Goal: Information Seeking & Learning: Learn about a topic

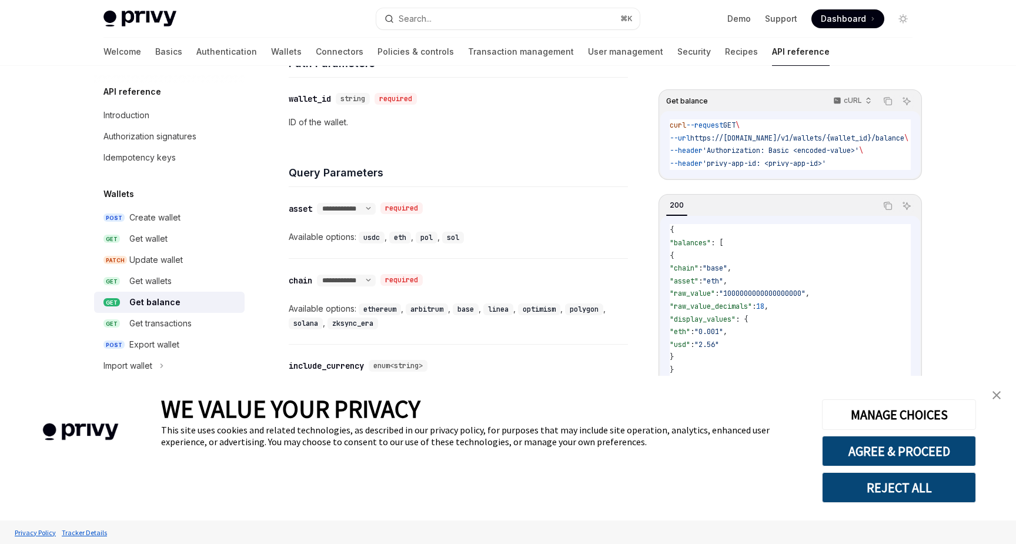
scroll to position [433, 0]
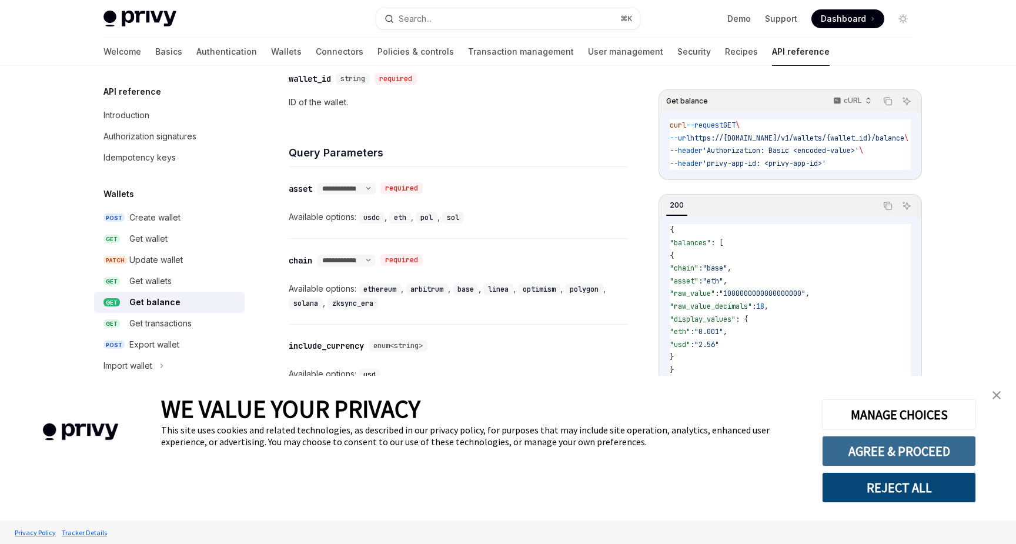
click at [885, 451] on button "AGREE & PROCEED" at bounding box center [899, 450] width 154 height 31
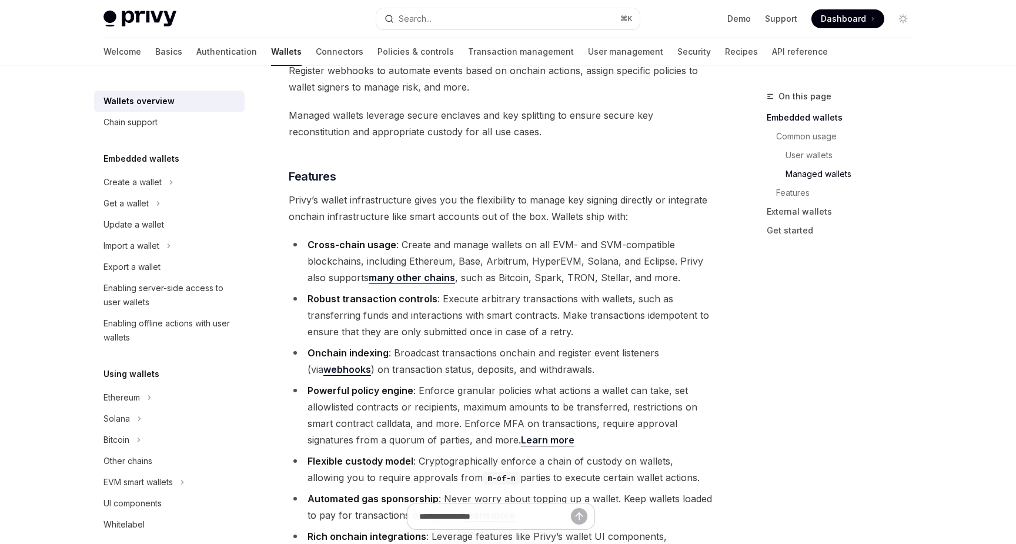
scroll to position [1229, 0]
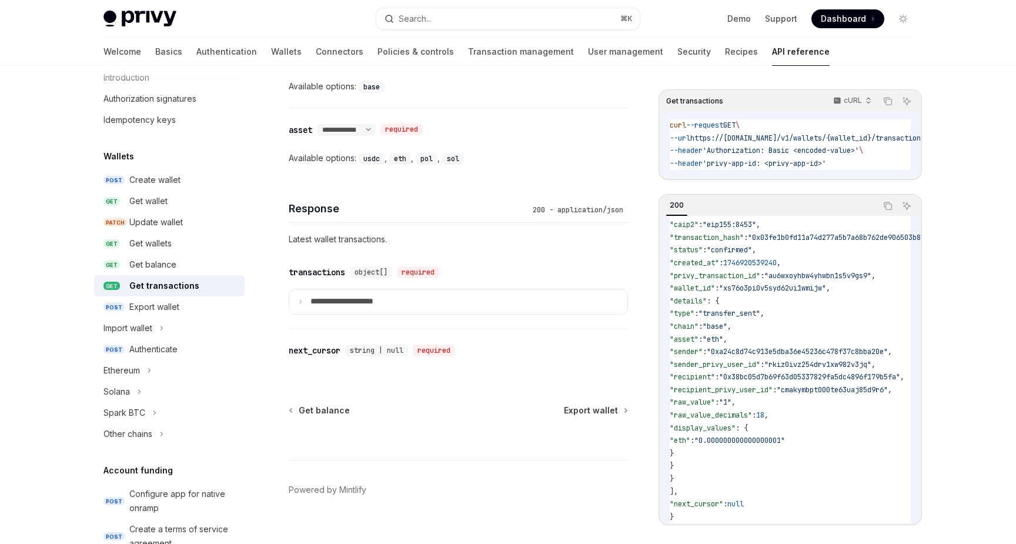
scroll to position [695, 0]
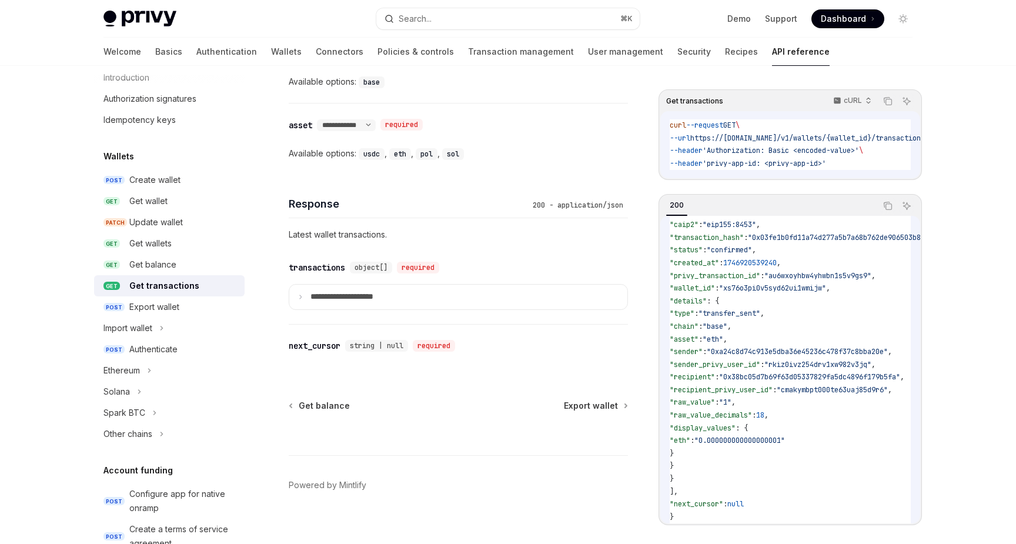
click at [845, 16] on span "Dashboard" at bounding box center [842, 19] width 45 height 12
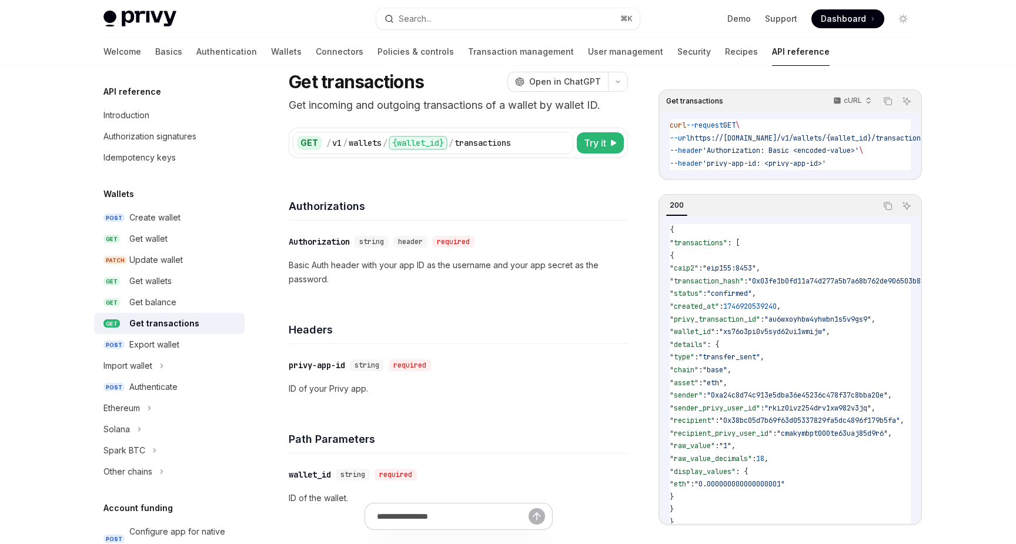
scroll to position [38, 0]
drag, startPoint x: 767, startPoint y: 177, endPoint x: 828, endPoint y: 175, distance: 61.2
click at [828, 175] on div "curl --request GET \ --url https://api.privy.io/v1/wallets/{wallet_id}/transact…" at bounding box center [790, 144] width 260 height 67
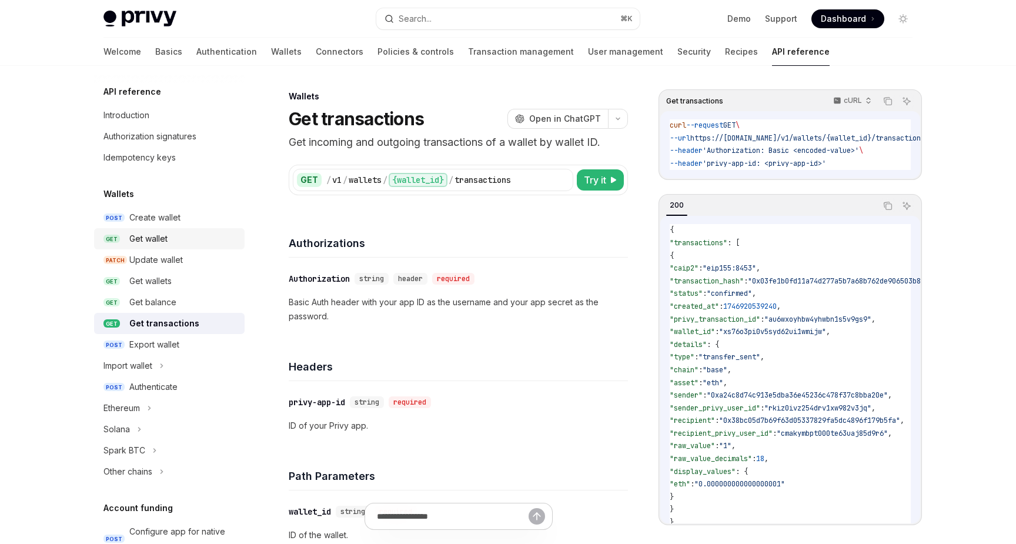
click at [152, 238] on div "Get wallet" at bounding box center [148, 239] width 38 height 14
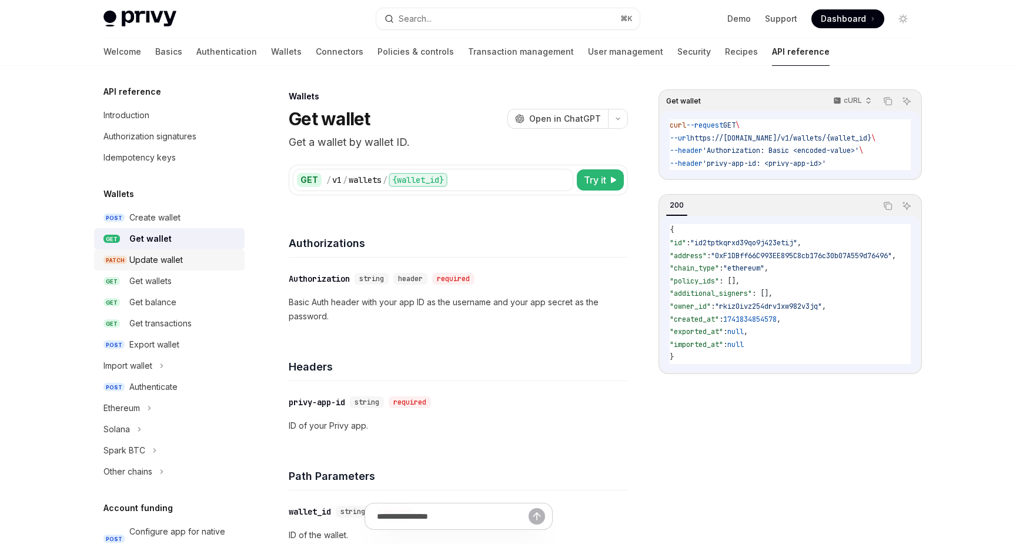
click at [152, 253] on div "Update wallet" at bounding box center [155, 260] width 53 height 14
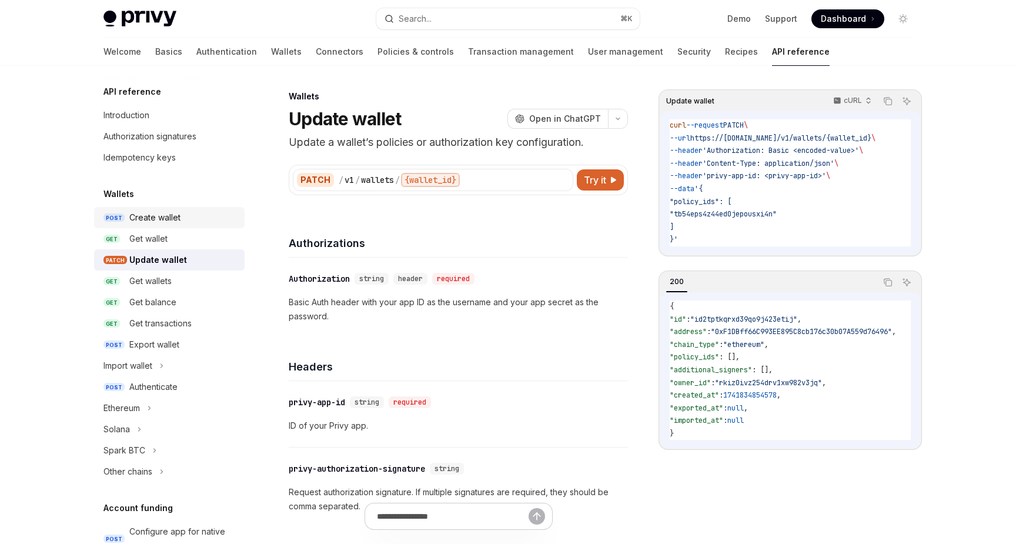
click at [152, 219] on div "Create wallet" at bounding box center [154, 217] width 51 height 14
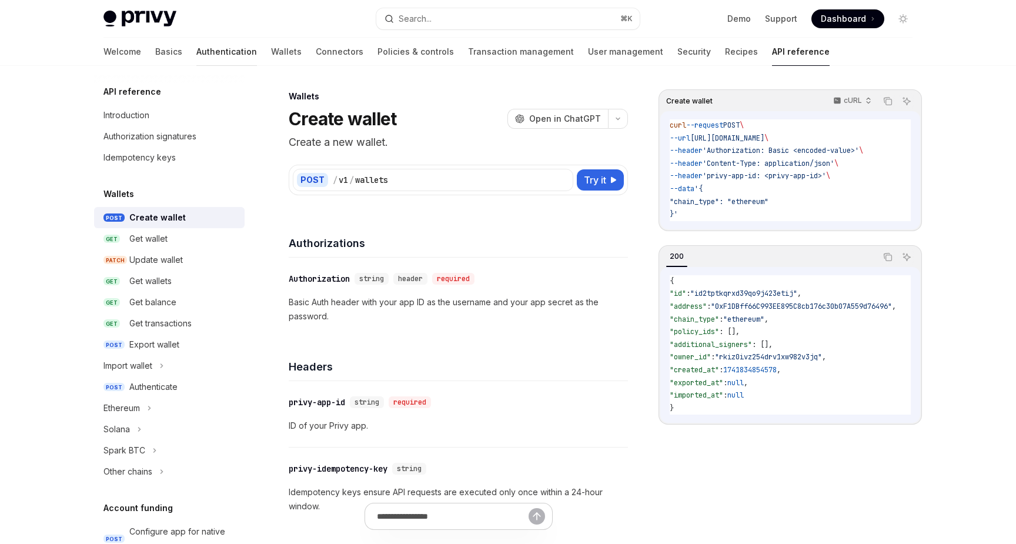
click at [196, 52] on link "Authentication" at bounding box center [226, 52] width 61 height 28
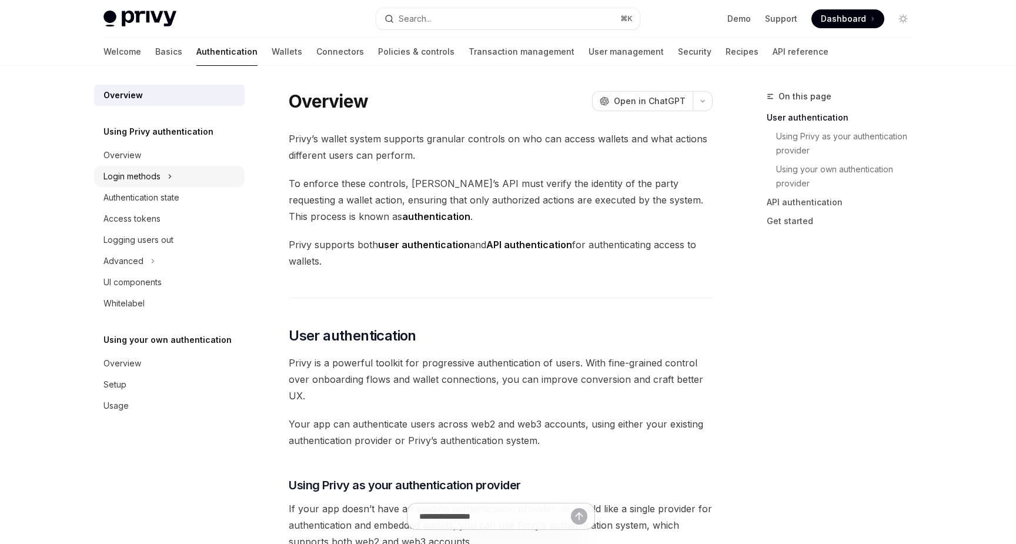
click at [164, 176] on button "Login methods" at bounding box center [169, 176] width 150 height 21
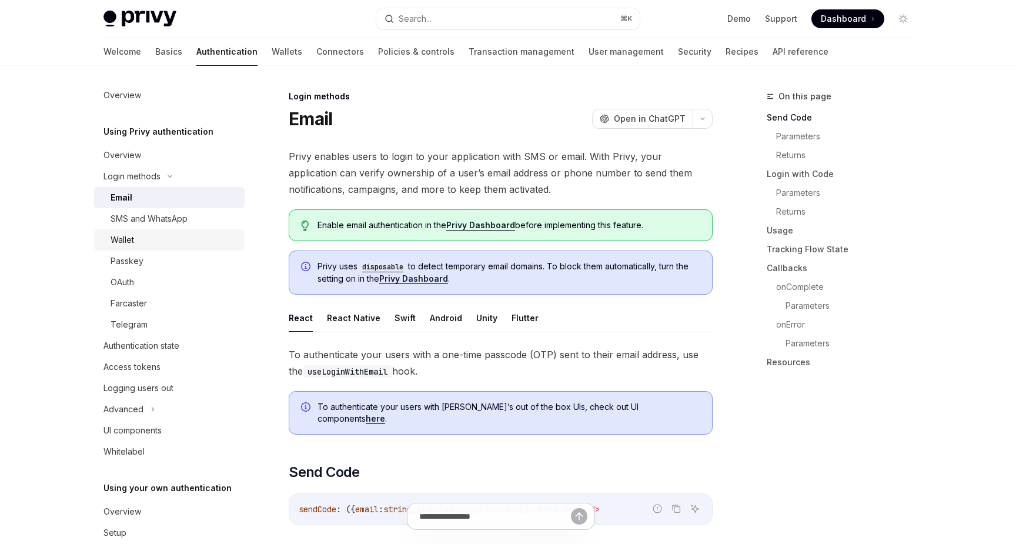
click at [148, 238] on div "Wallet" at bounding box center [173, 240] width 127 height 14
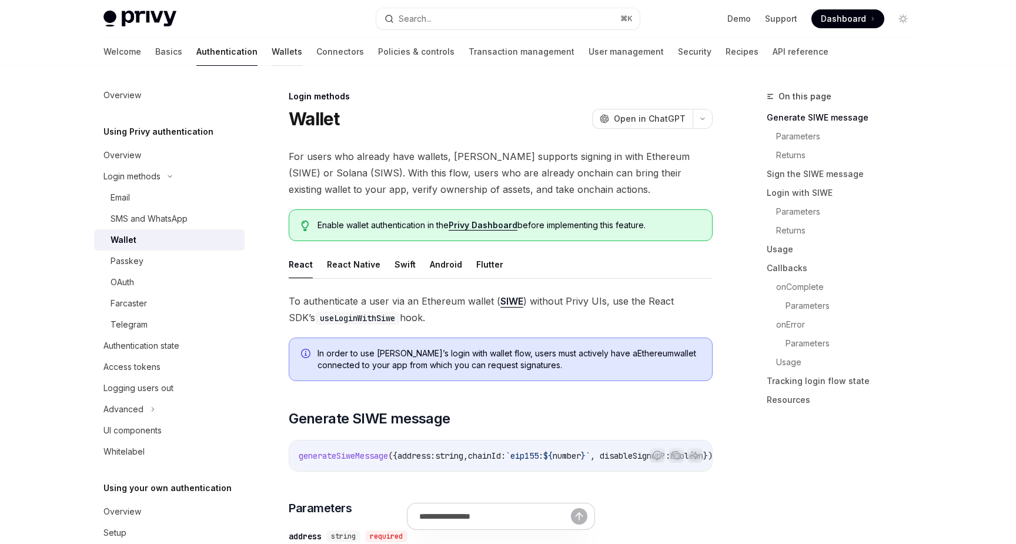
click at [272, 53] on link "Wallets" at bounding box center [287, 52] width 31 height 28
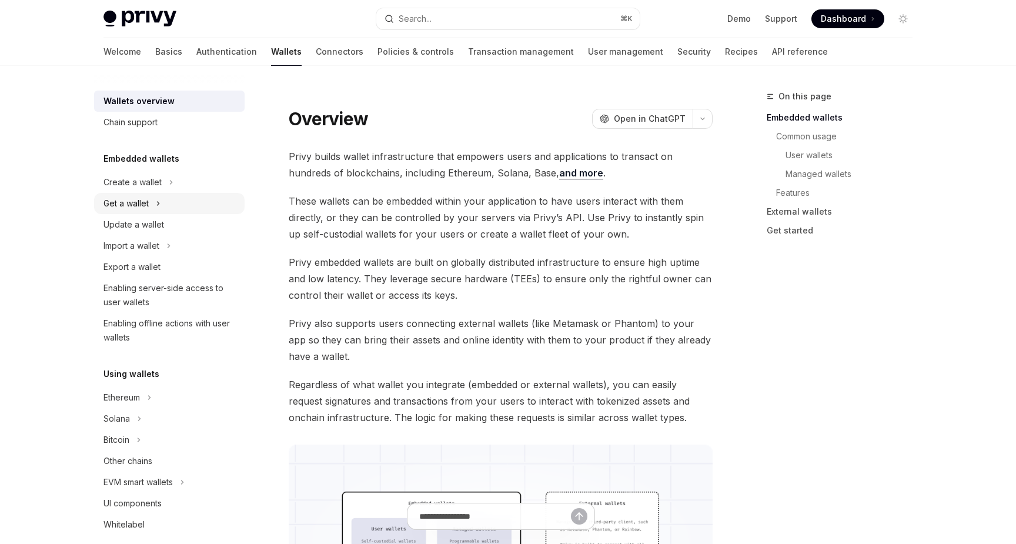
click at [154, 206] on button "Get a wallet" at bounding box center [169, 203] width 150 height 21
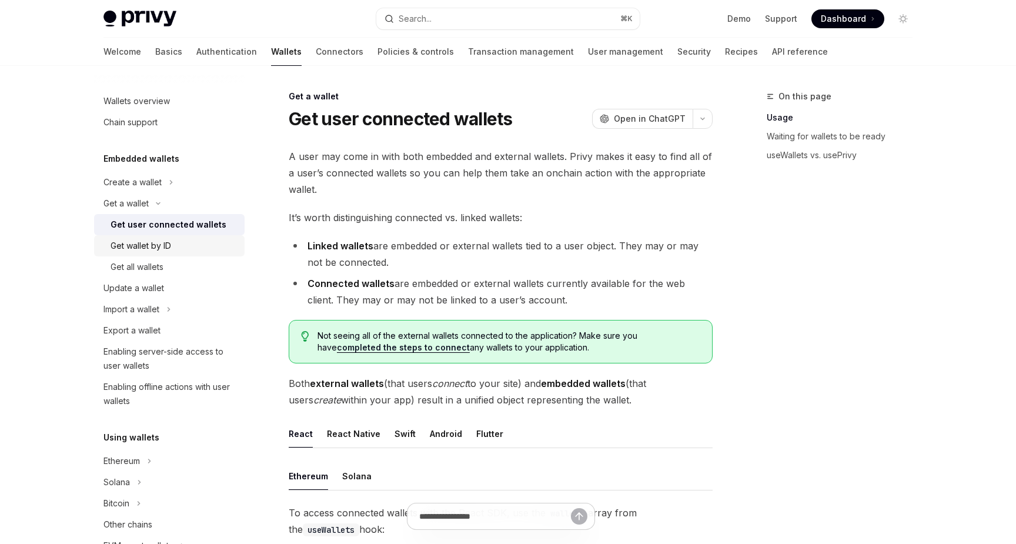
click at [159, 237] on link "Get wallet by ID" at bounding box center [169, 245] width 150 height 21
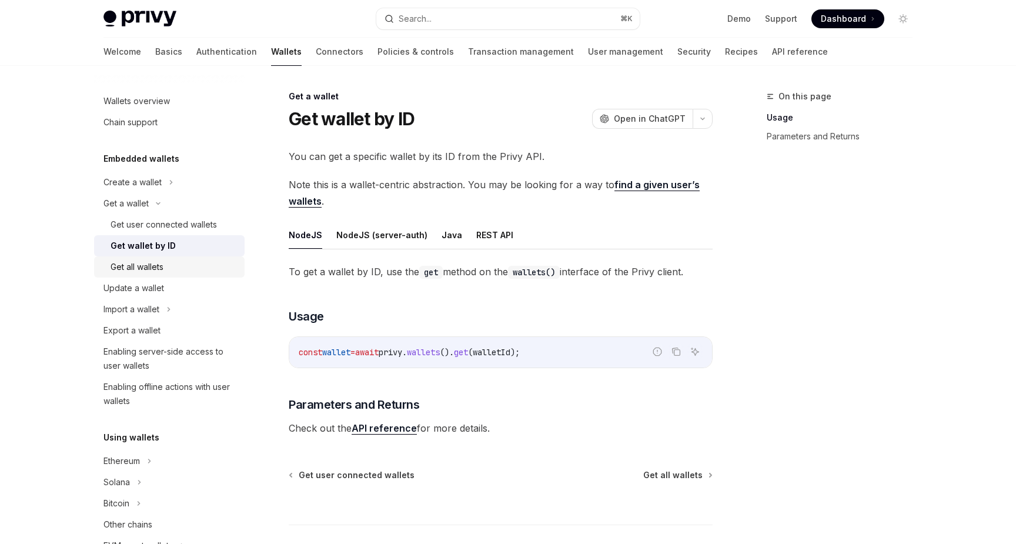
click at [154, 267] on div "Get all wallets" at bounding box center [136, 267] width 53 height 14
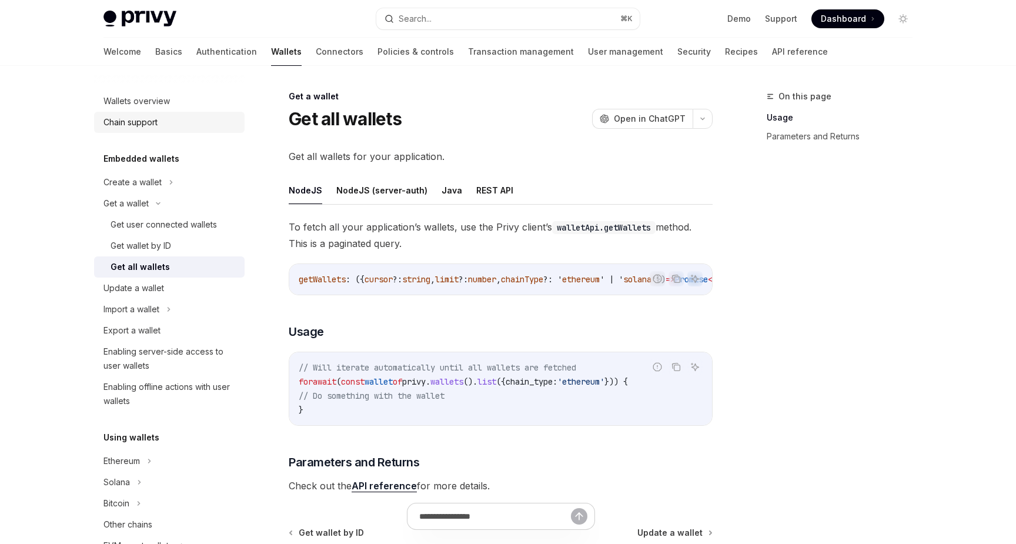
click at [144, 129] on link "Chain support" at bounding box center [169, 122] width 150 height 21
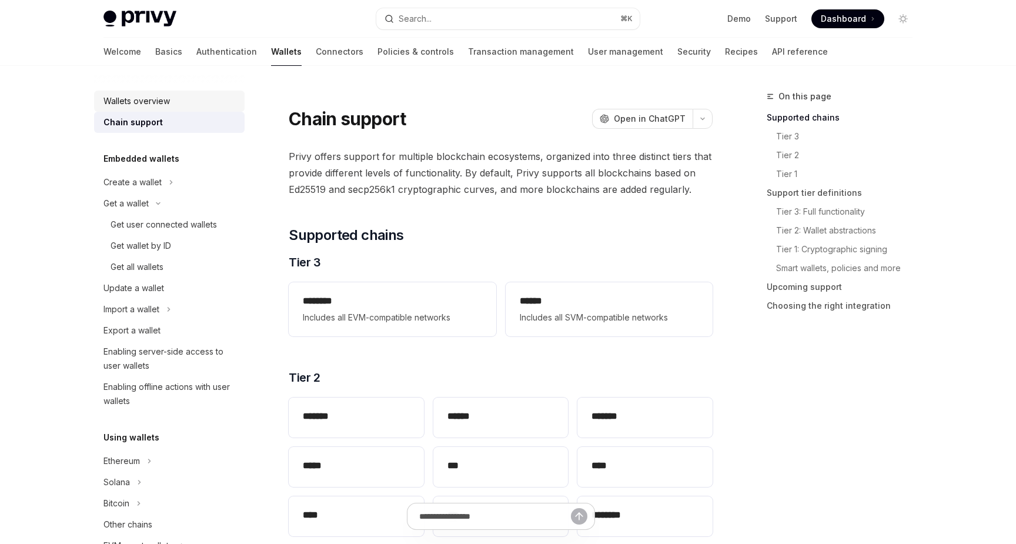
click at [146, 103] on div "Wallets overview" at bounding box center [136, 101] width 66 height 14
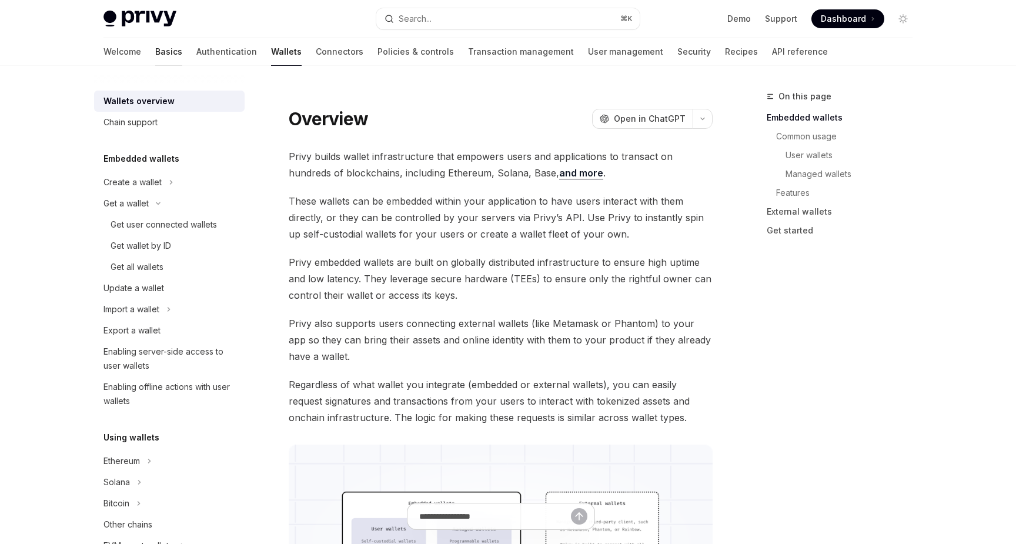
click at [155, 55] on link "Basics" at bounding box center [168, 52] width 27 height 28
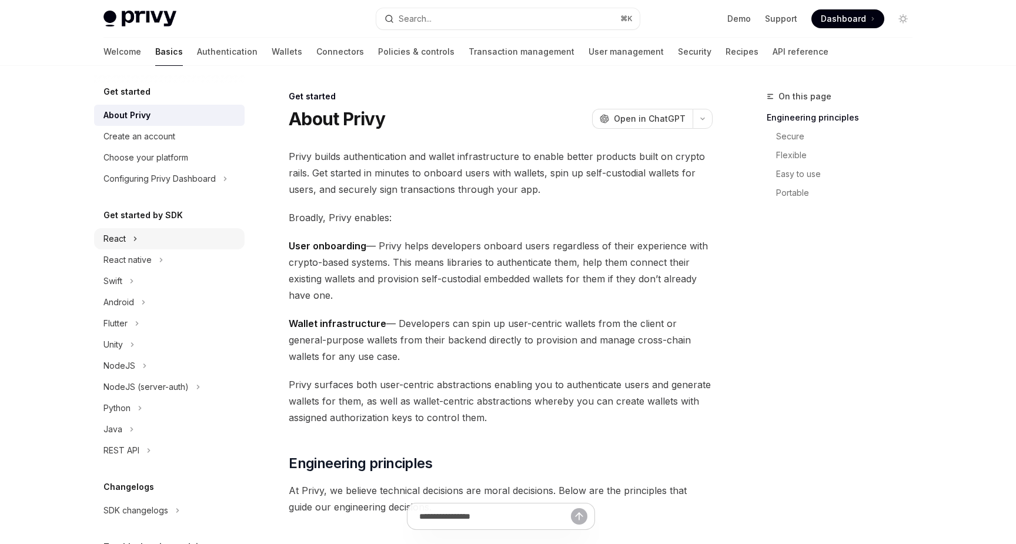
click at [128, 240] on button "React" at bounding box center [169, 238] width 150 height 21
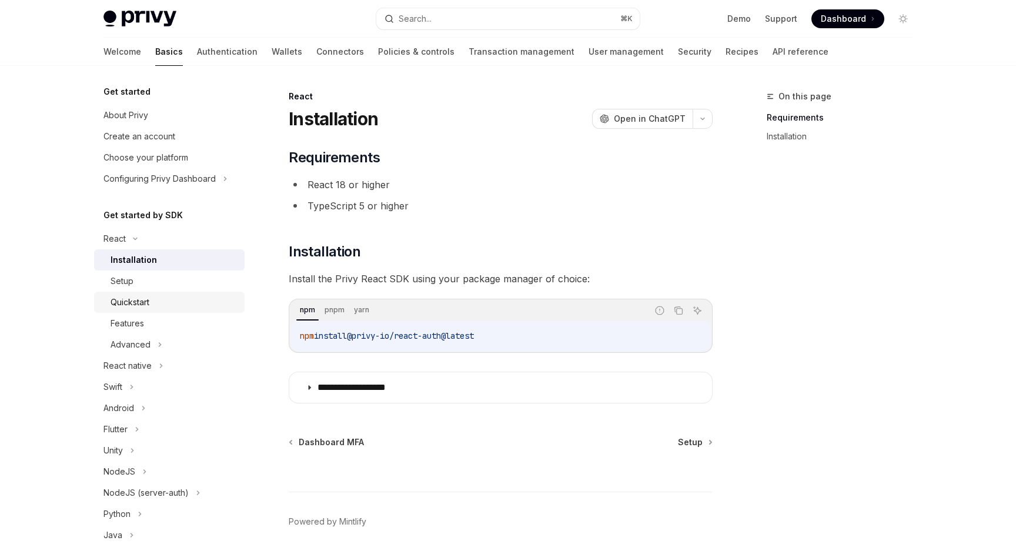
click at [139, 296] on div "Quickstart" at bounding box center [129, 302] width 39 height 14
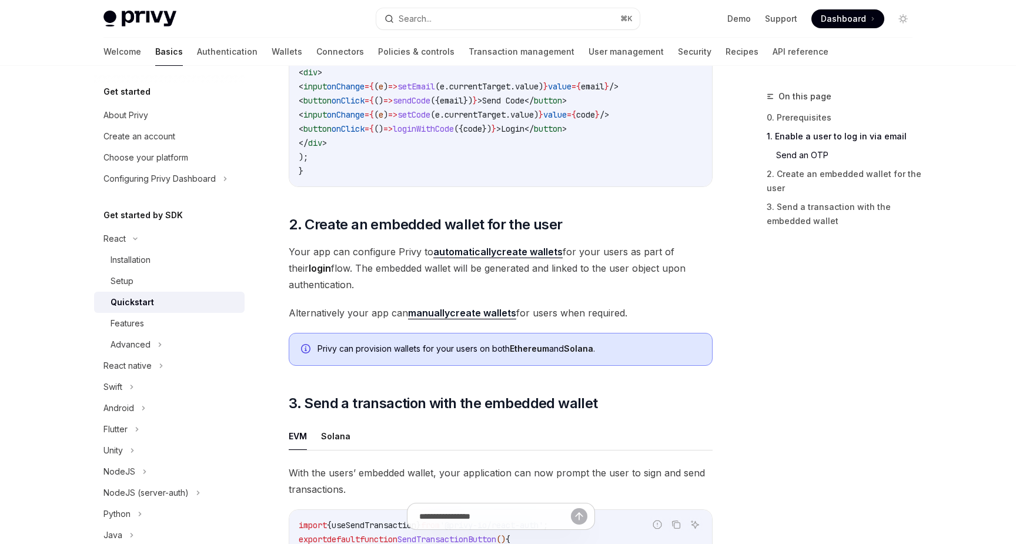
scroll to position [706, 0]
click at [138, 341] on div "Advanced" at bounding box center [130, 344] width 40 height 14
type textarea "*"
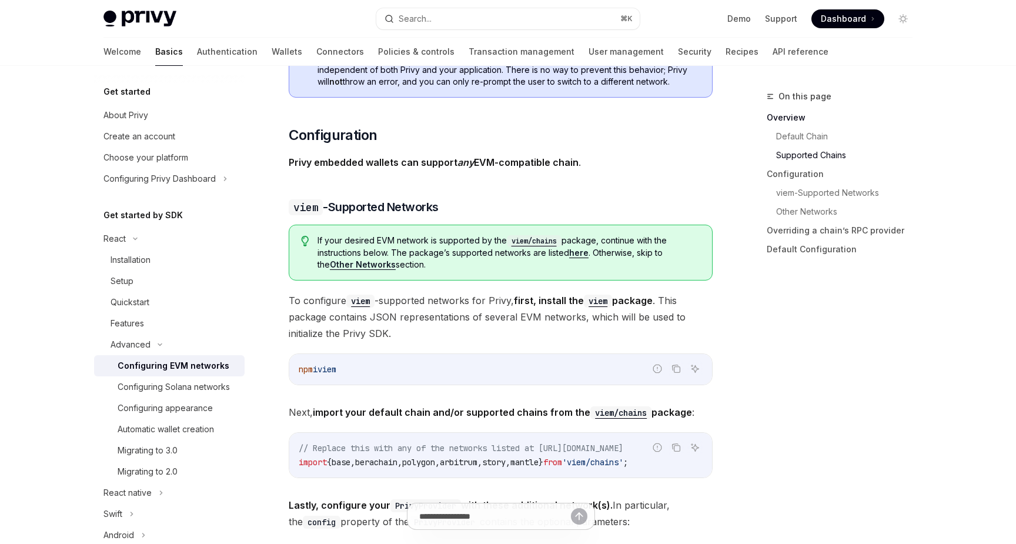
scroll to position [1059, 0]
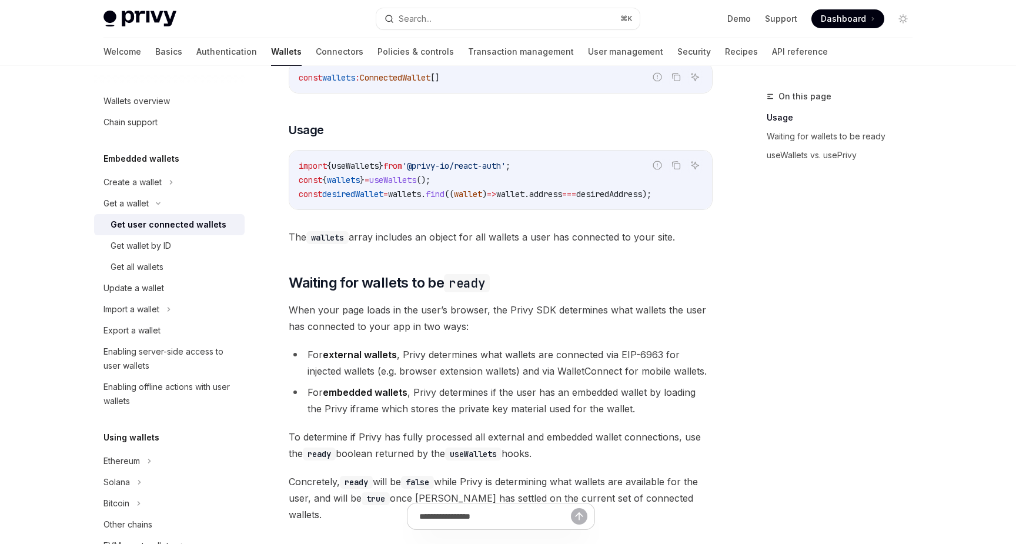
scroll to position [488, 0]
click at [183, 222] on div "Get user connected wallets" at bounding box center [168, 224] width 116 height 14
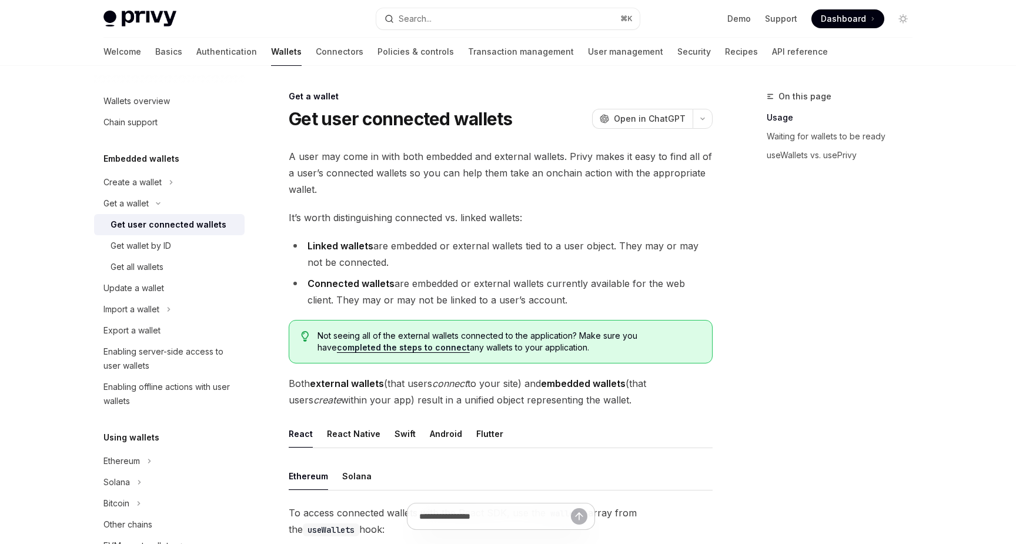
click at [188, 224] on div "Get user connected wallets" at bounding box center [168, 224] width 116 height 14
click at [148, 199] on div "Get a wallet" at bounding box center [125, 203] width 45 height 14
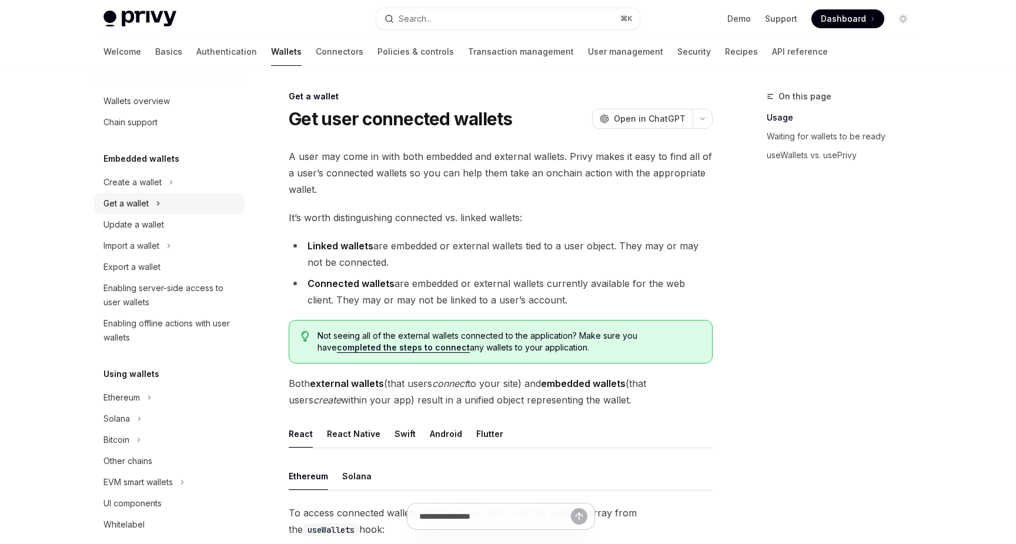
click at [147, 202] on div "Get a wallet" at bounding box center [125, 203] width 45 height 14
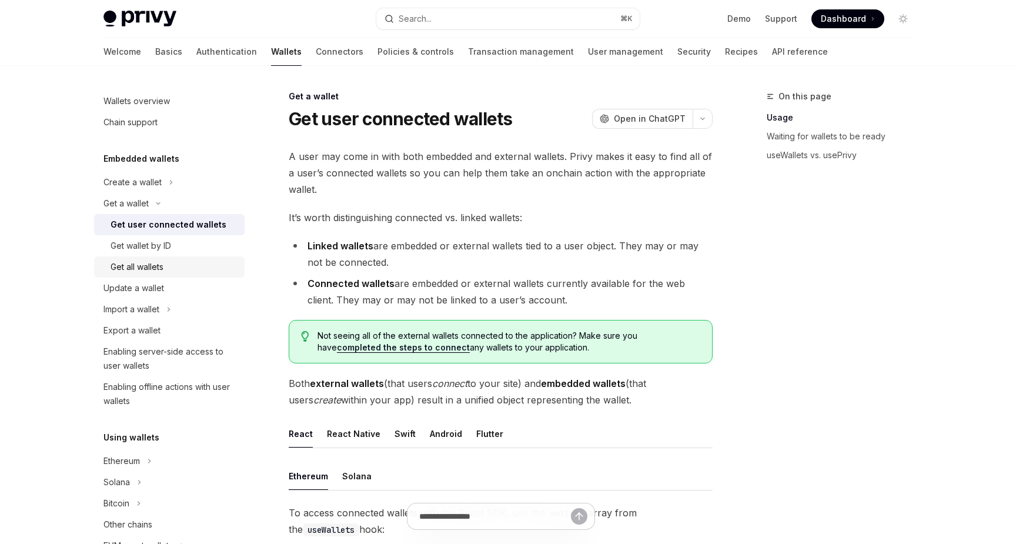
click at [146, 267] on div "Get all wallets" at bounding box center [136, 267] width 53 height 14
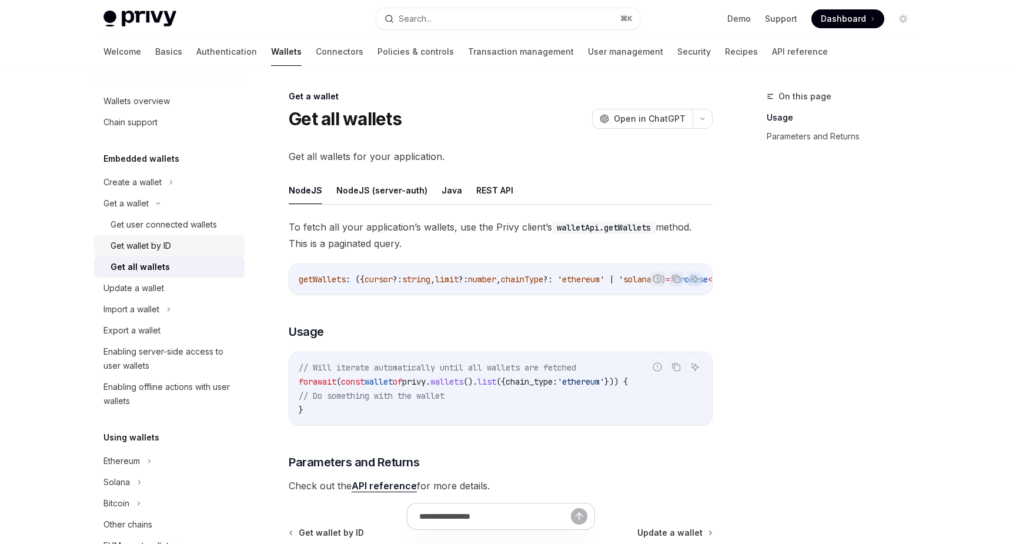
click at [146, 241] on div "Get wallet by ID" at bounding box center [140, 246] width 61 height 14
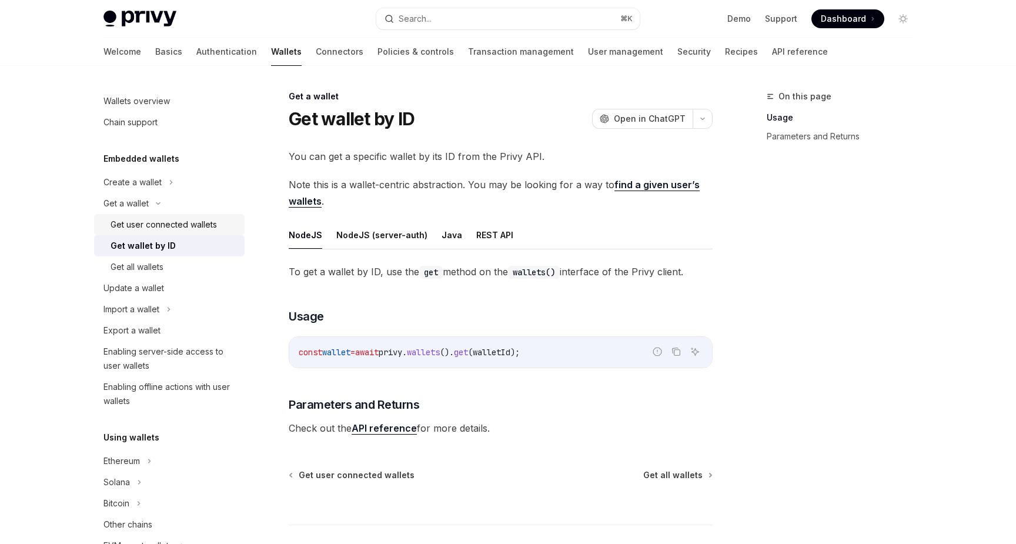
click at [149, 228] on div "Get user connected wallets" at bounding box center [163, 224] width 106 height 14
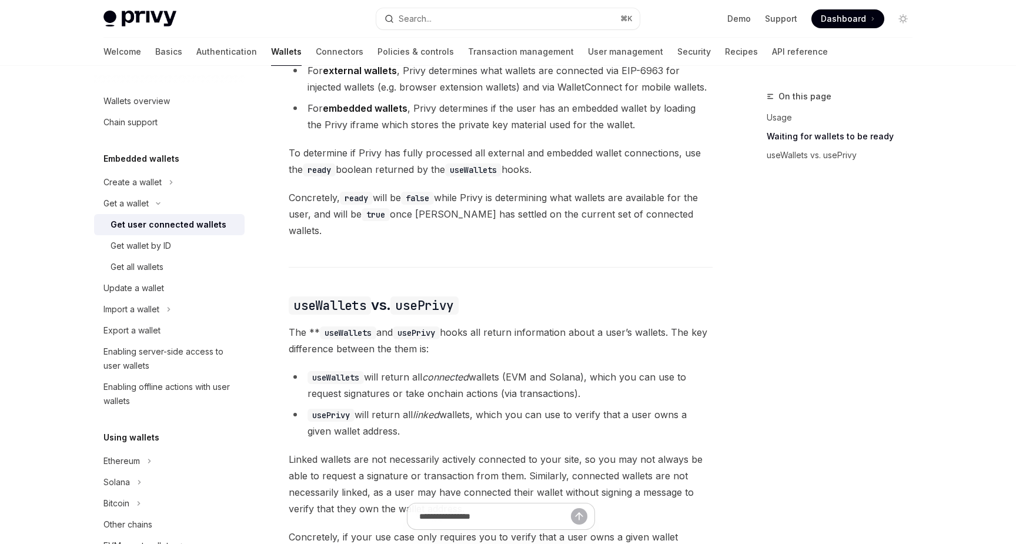
scroll to position [792, 0]
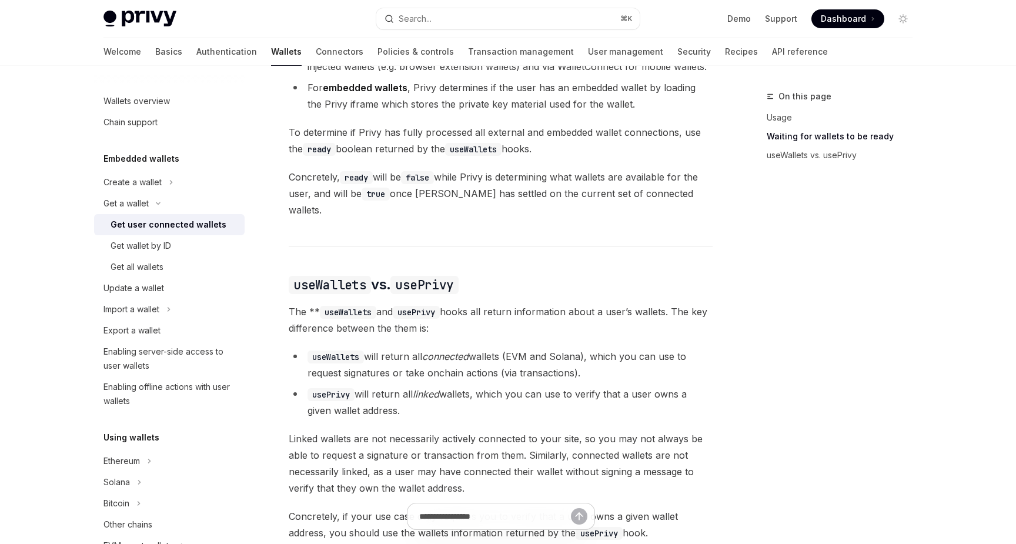
click at [423, 306] on code "usePrivy" at bounding box center [416, 312] width 47 height 13
click at [428, 276] on code "usePrivy" at bounding box center [424, 285] width 68 height 18
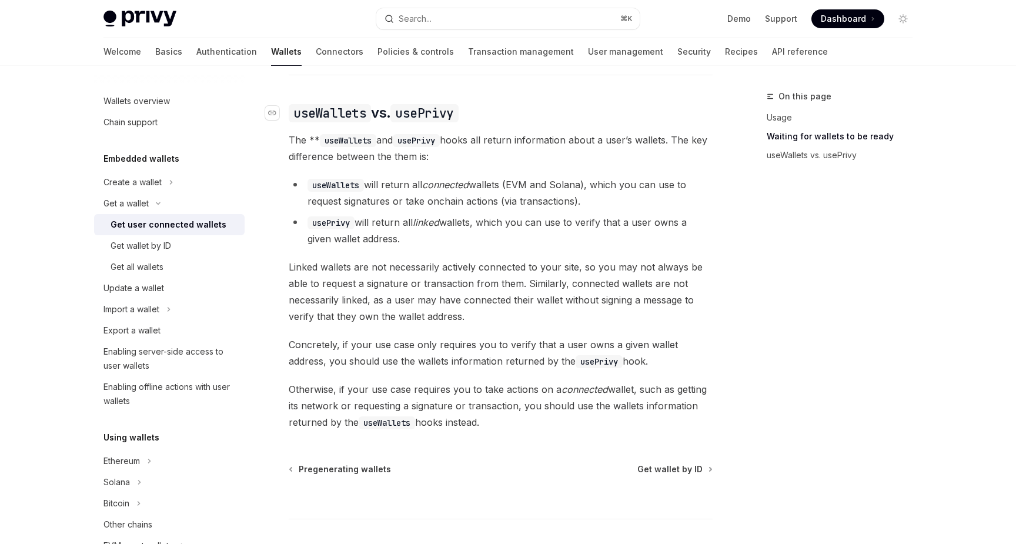
scroll to position [966, 0]
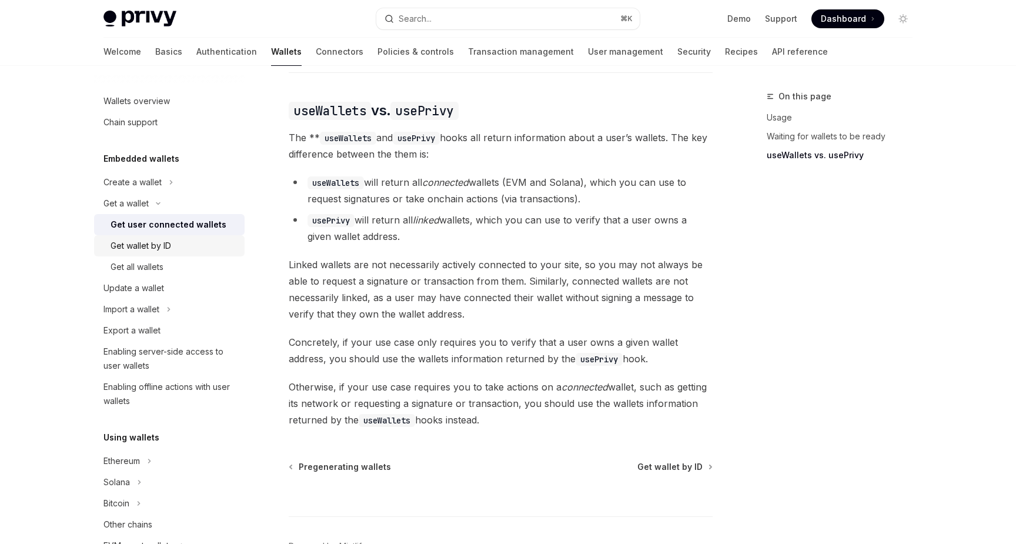
click at [182, 241] on div "Get wallet by ID" at bounding box center [173, 246] width 127 height 14
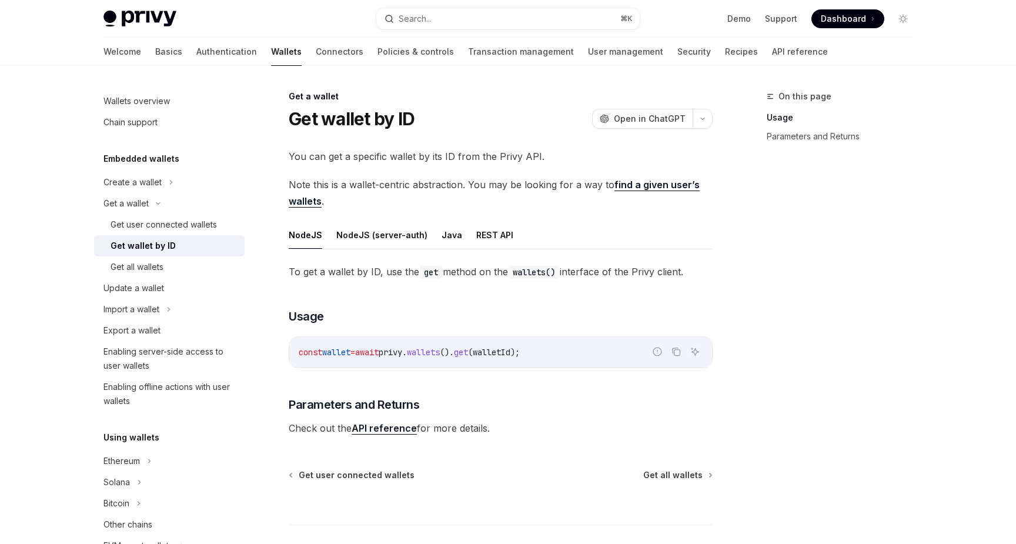
click at [638, 184] on link "find a given user’s wallets" at bounding box center [494, 193] width 411 height 29
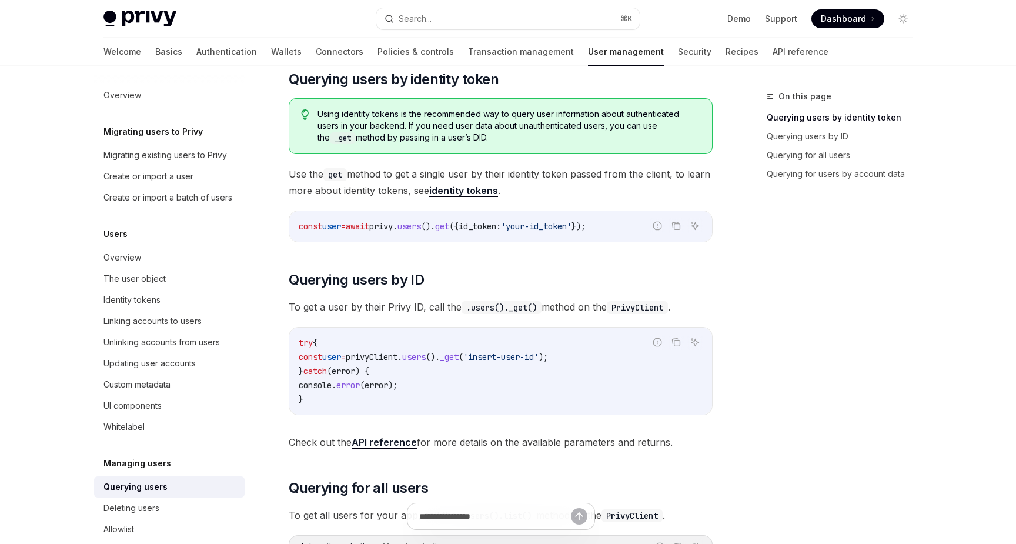
scroll to position [148, 0]
click at [150, 277] on div "The user object" at bounding box center [134, 279] width 62 height 14
type textarea "*"
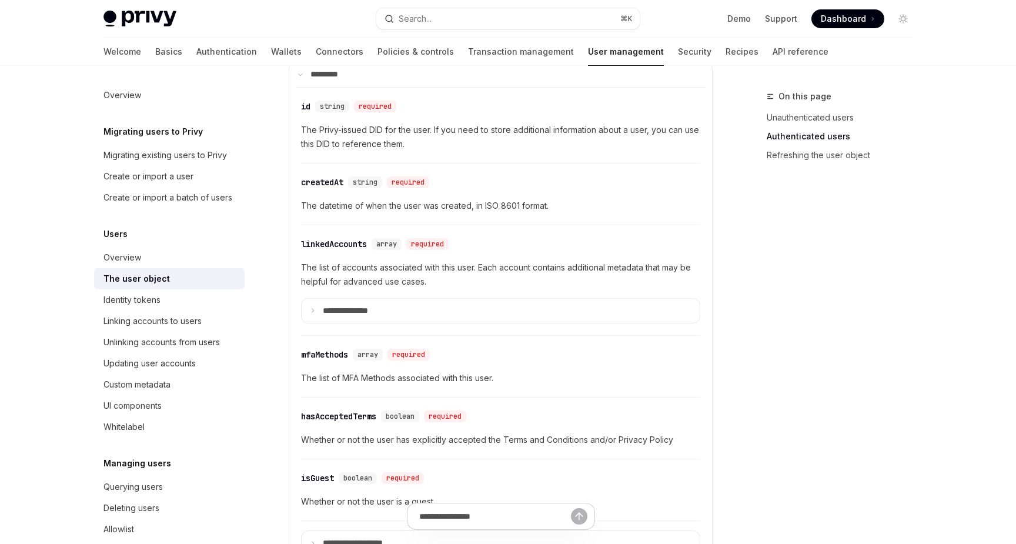
scroll to position [368, 0]
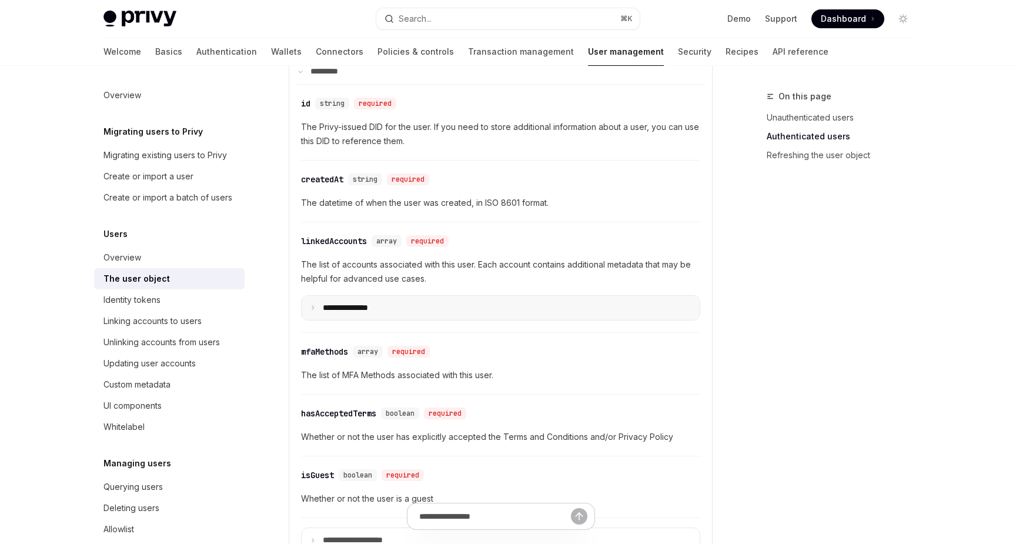
click at [314, 306] on icon at bounding box center [313, 307] width 6 height 6
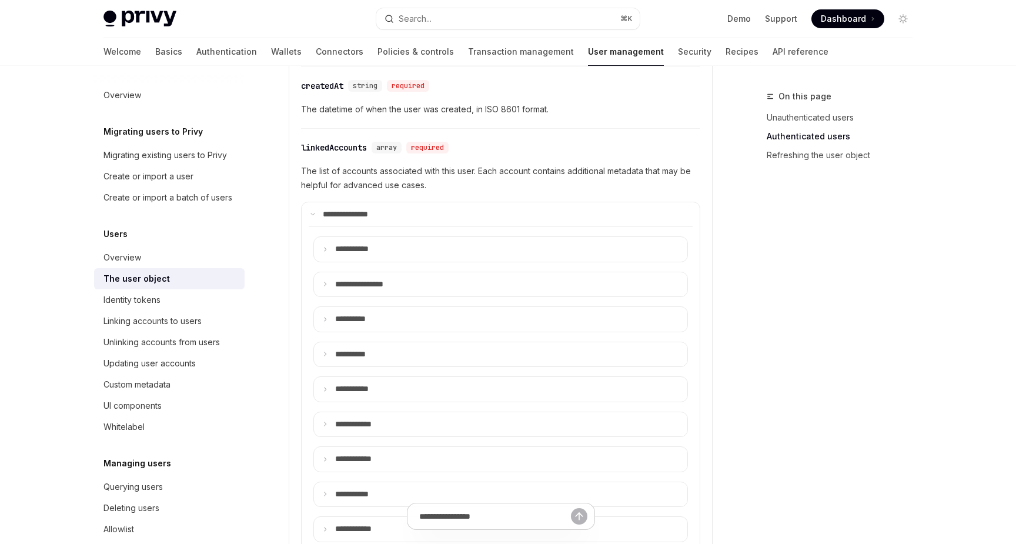
scroll to position [466, 0]
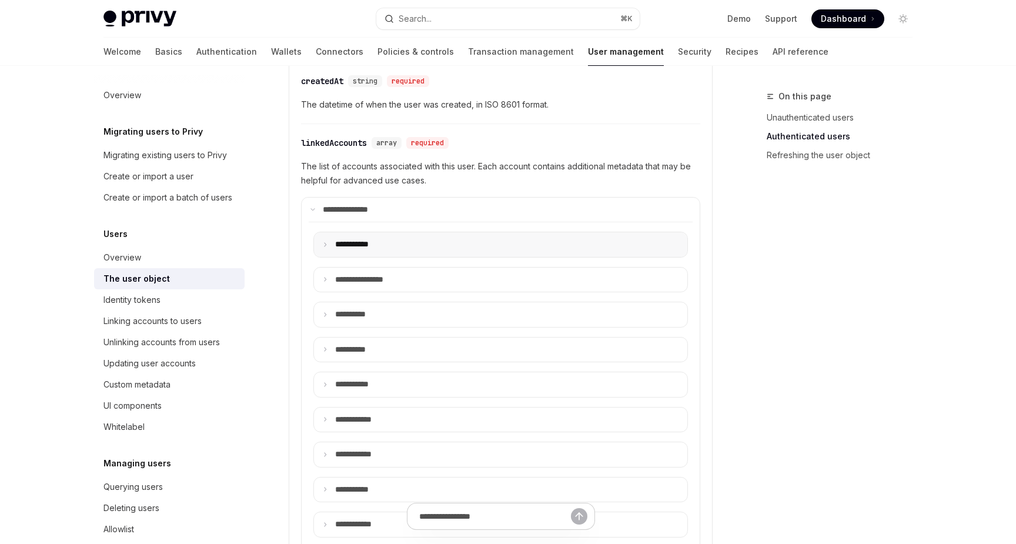
click at [327, 244] on icon at bounding box center [325, 245] width 6 height 6
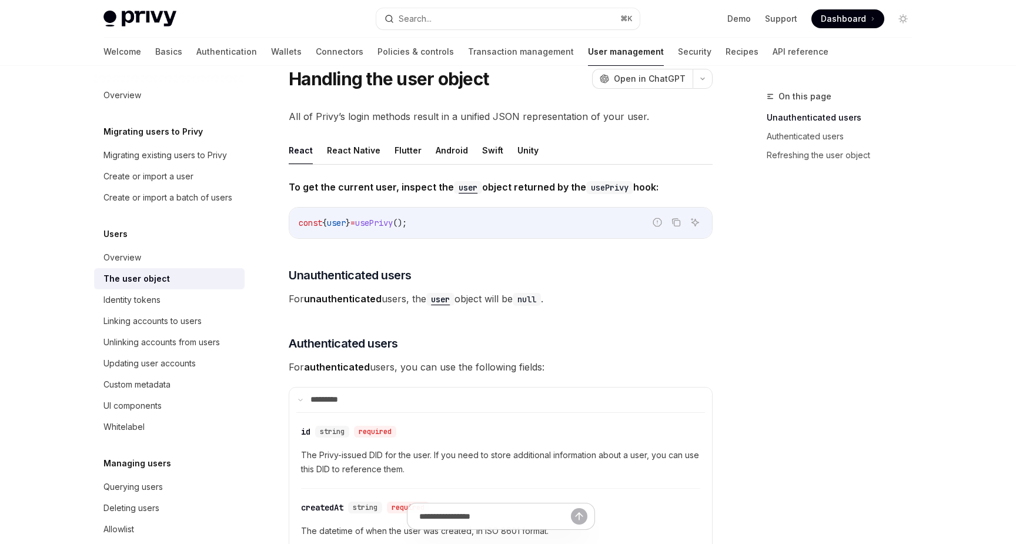
scroll to position [0, 0]
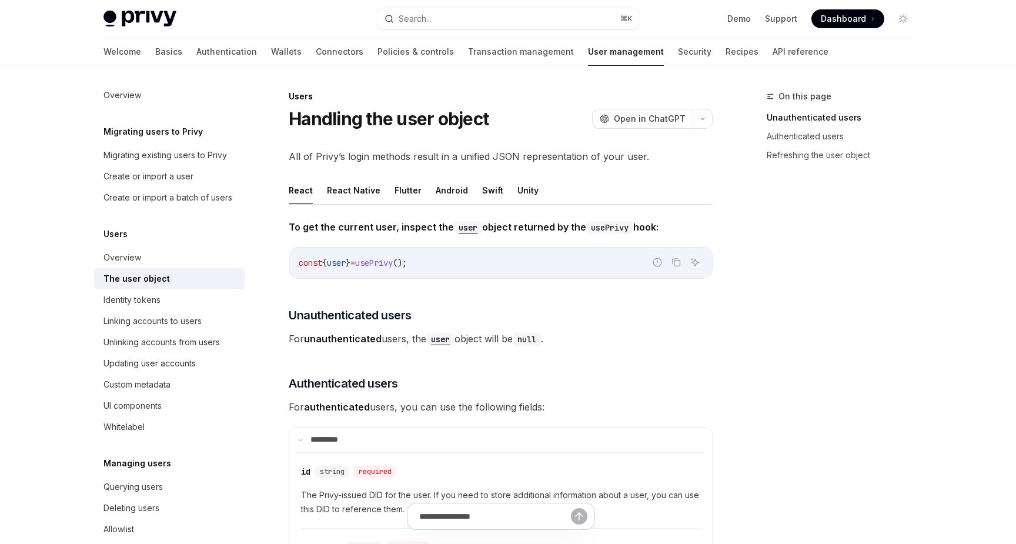
click at [831, 14] on span "Dashboard" at bounding box center [842, 19] width 45 height 12
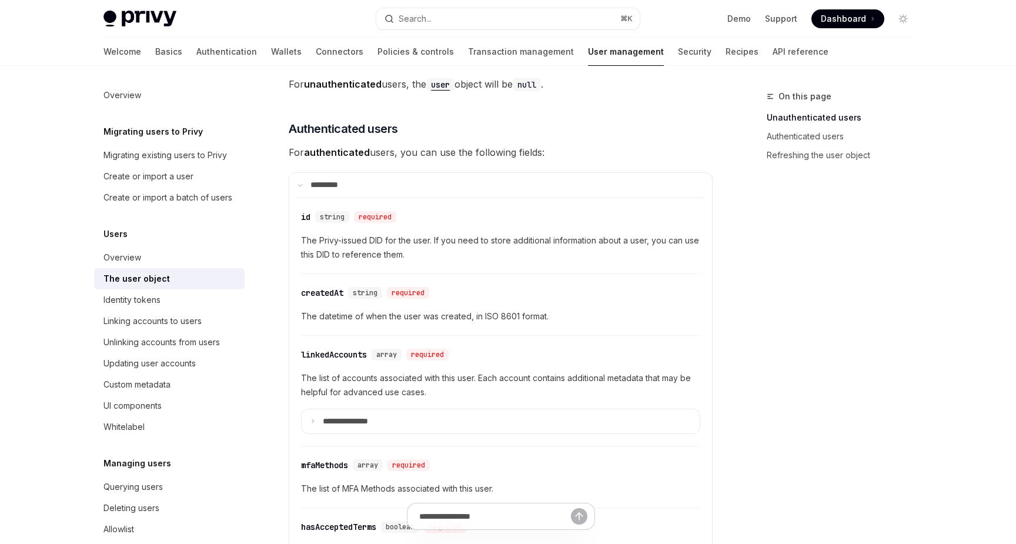
scroll to position [252, 0]
